Goal: Task Accomplishment & Management: Manage account settings

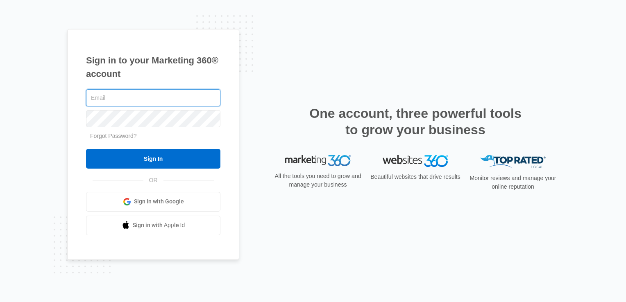
type input "Plantation.Florida@drgsweightloss.com"
click at [195, 100] on input "[EMAIL_ADDRESS][US_STATE][DOMAIN_NAME]" at bounding box center [153, 97] width 134 height 17
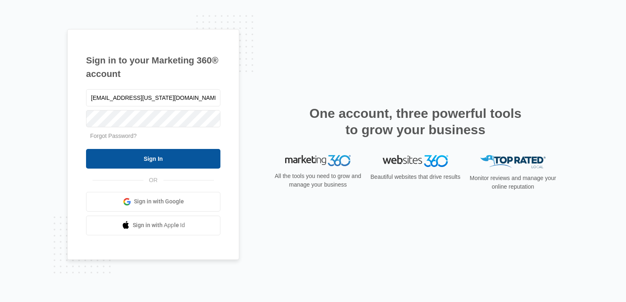
click at [147, 165] on input "Sign In" at bounding box center [153, 159] width 134 height 20
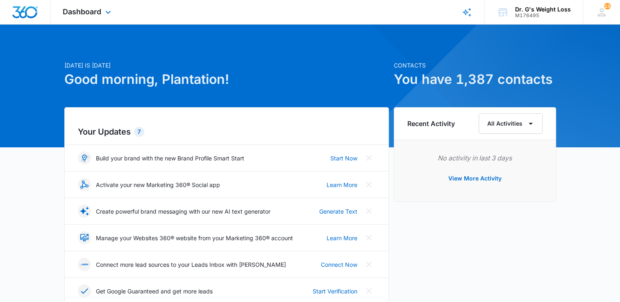
click at [90, 18] on div "Dashboard Apps Reputation Forms CRM Email Social Content Ads Intelligence Files…" at bounding box center [87, 12] width 75 height 24
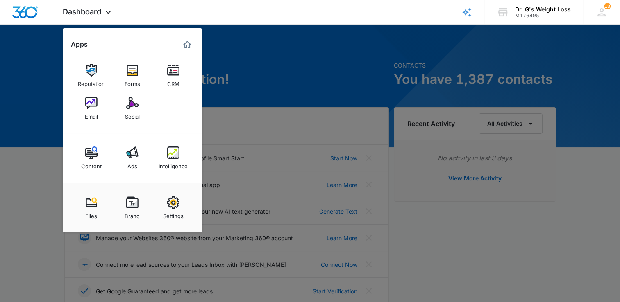
click at [170, 78] on div "CRM" at bounding box center [173, 82] width 12 height 11
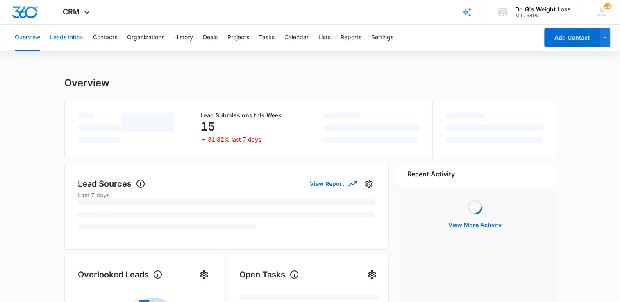
click at [77, 35] on button "Leads Inbox" at bounding box center [66, 38] width 33 height 26
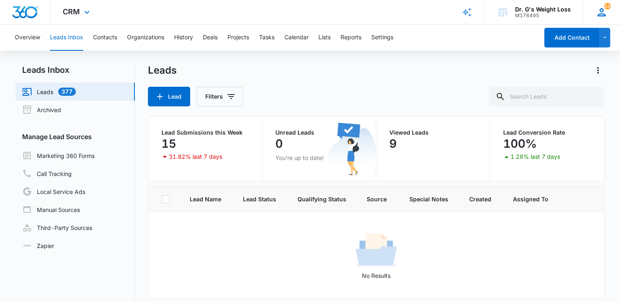
click at [604, 15] on icon at bounding box center [602, 12] width 8 height 8
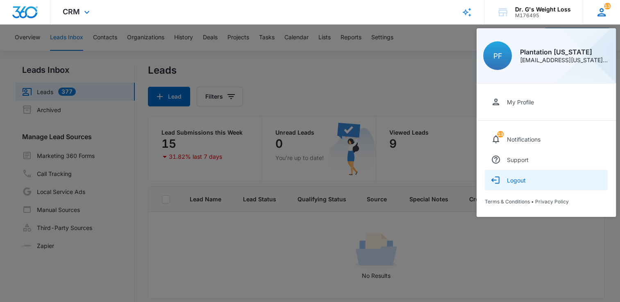
click at [510, 181] on div "Logout" at bounding box center [516, 180] width 19 height 7
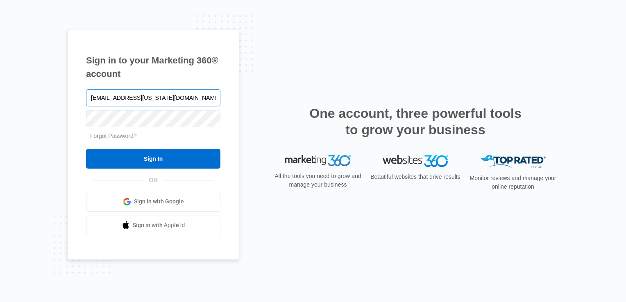
click at [140, 97] on input "[EMAIL_ADDRESS][US_STATE][DOMAIN_NAME]" at bounding box center [153, 97] width 134 height 17
type input "[EMAIL_ADDRESS][US_STATE][DOMAIN_NAME]"
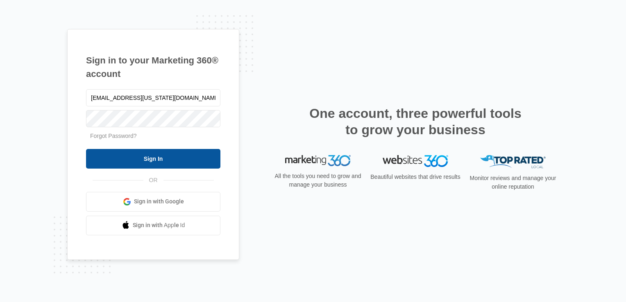
click at [119, 161] on input "Sign In" at bounding box center [153, 159] width 134 height 20
